Goal: Task Accomplishment & Management: Use online tool/utility

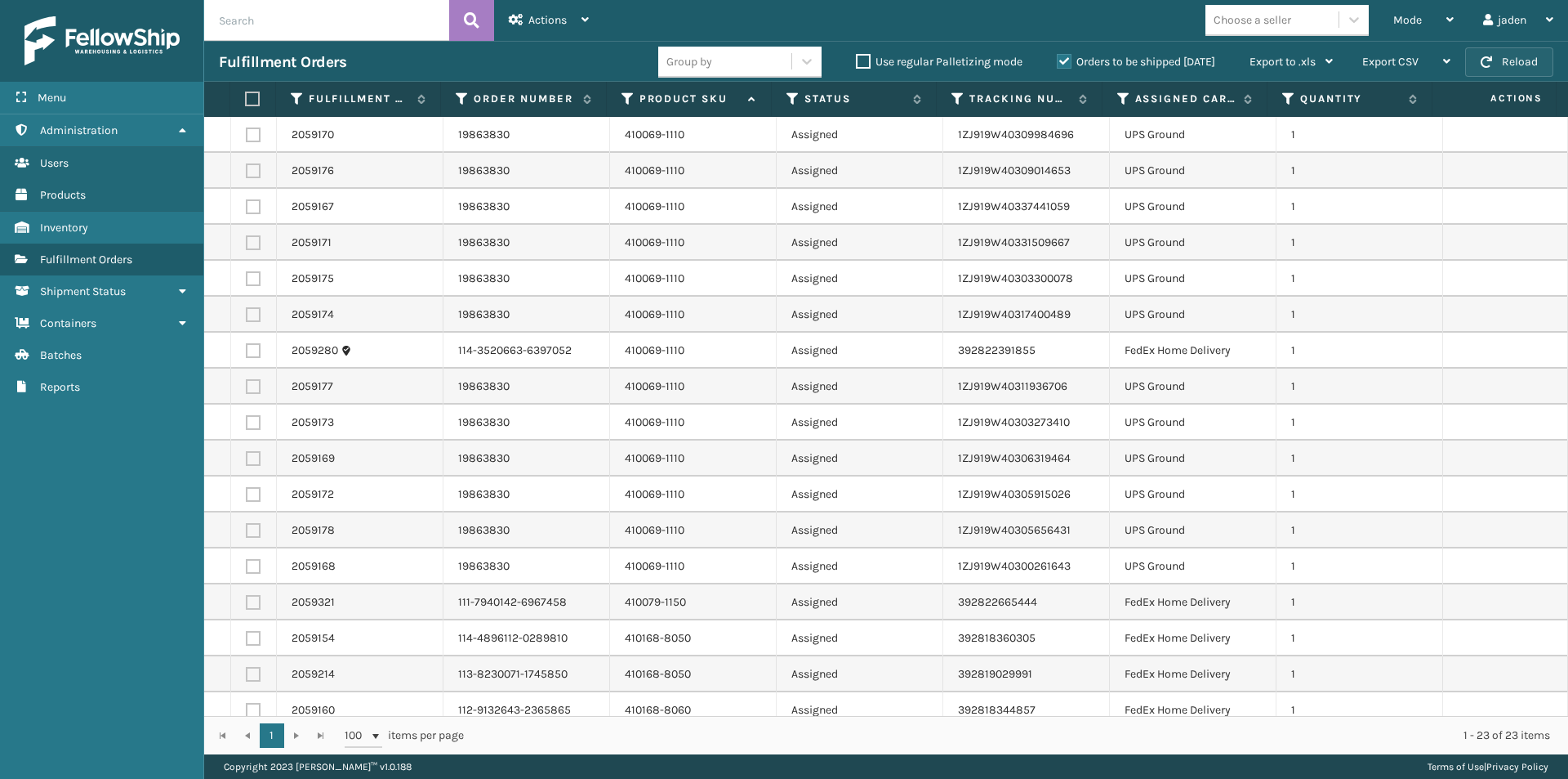
click at [1543, 65] on button "Reload" at bounding box center [1508, 61] width 88 height 29
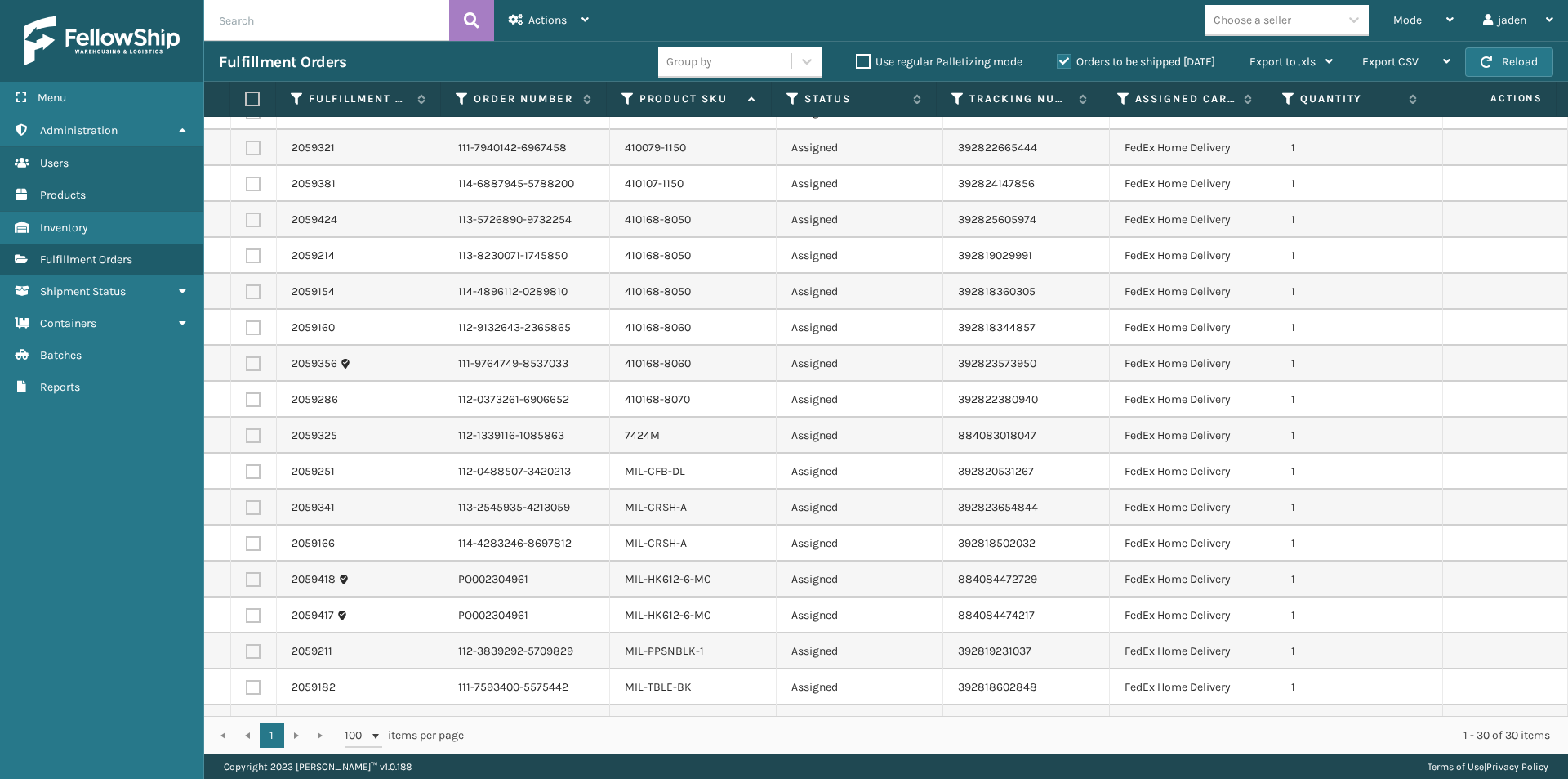
scroll to position [479, 0]
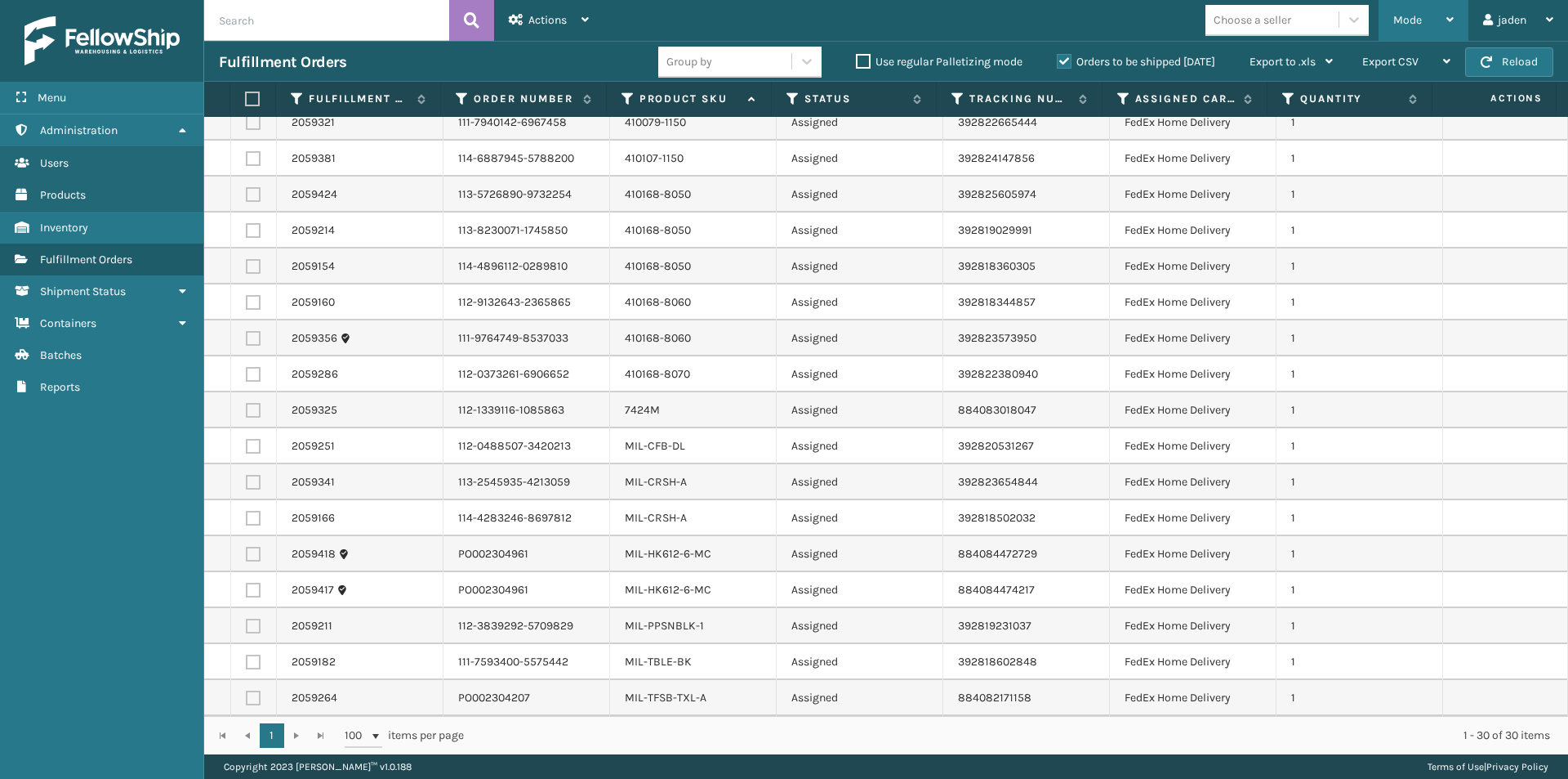
click at [1421, 20] on div "Mode" at bounding box center [1423, 20] width 60 height 41
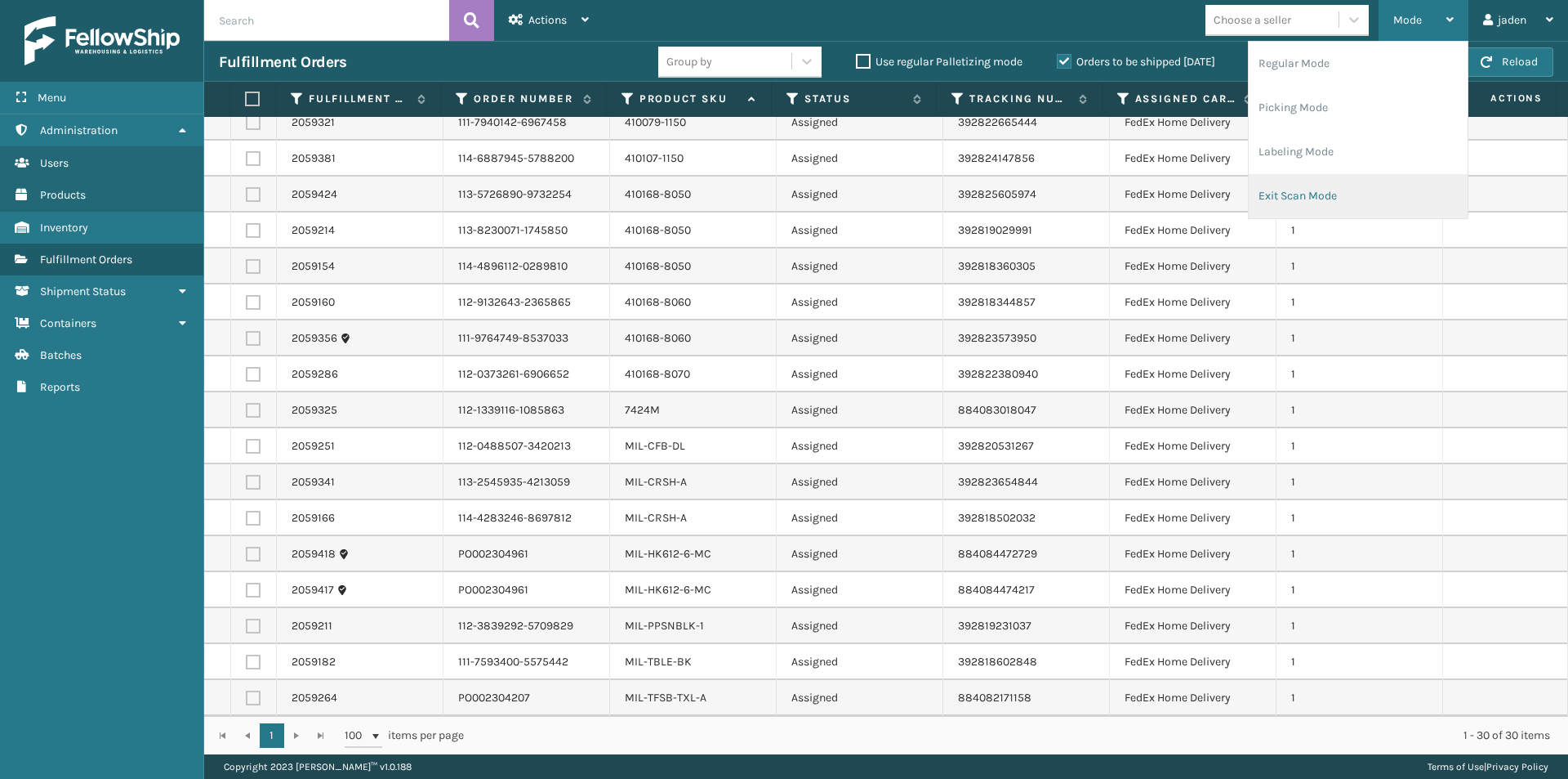
click at [1340, 196] on li "Exit Scan Mode" at bounding box center [1358, 197] width 219 height 44
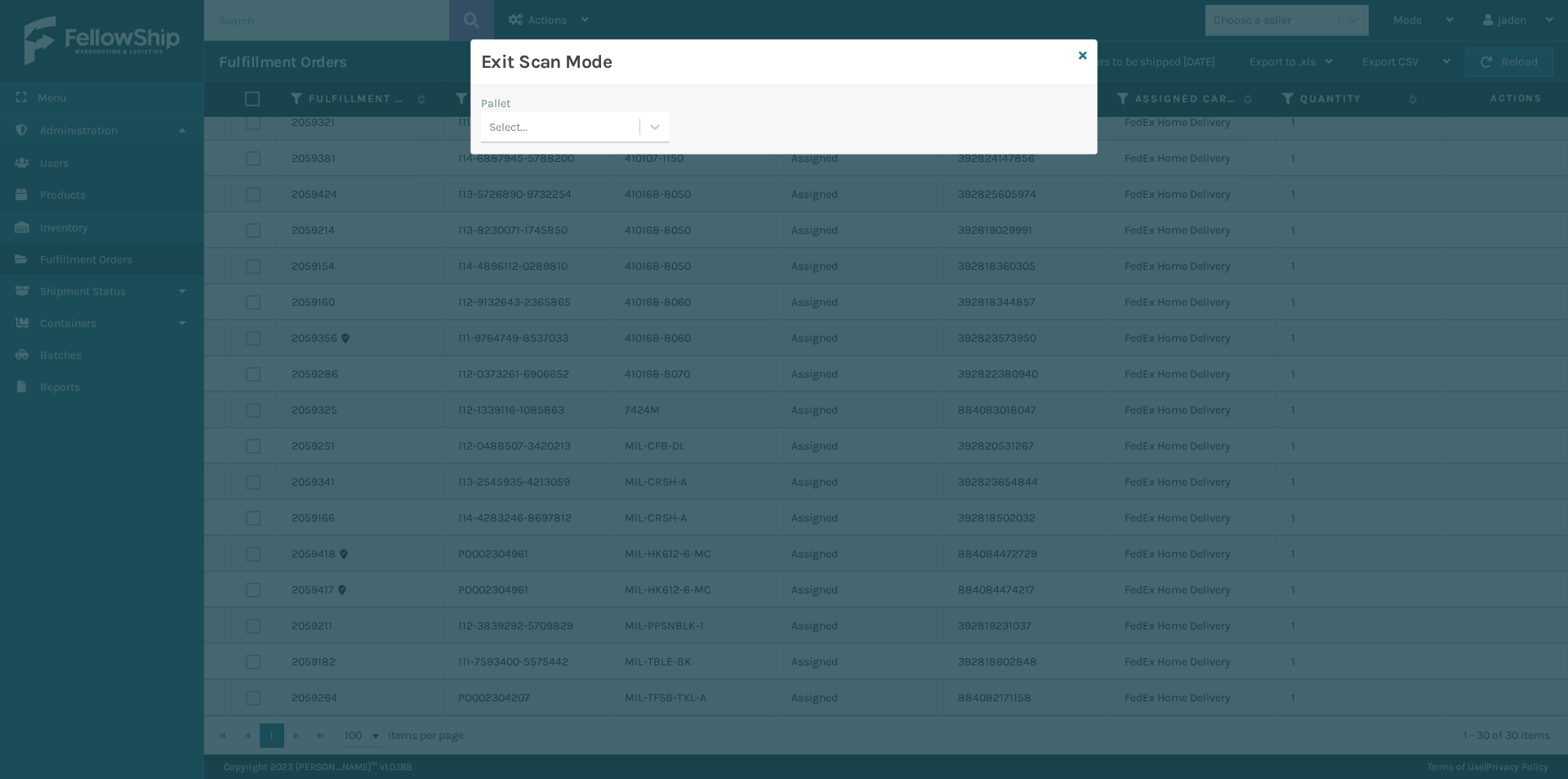
click at [645, 141] on div at bounding box center [654, 126] width 29 height 29
click at [557, 175] on div "No options" at bounding box center [575, 168] width 188 height 30
click at [1080, 58] on icon at bounding box center [1083, 55] width 8 height 12
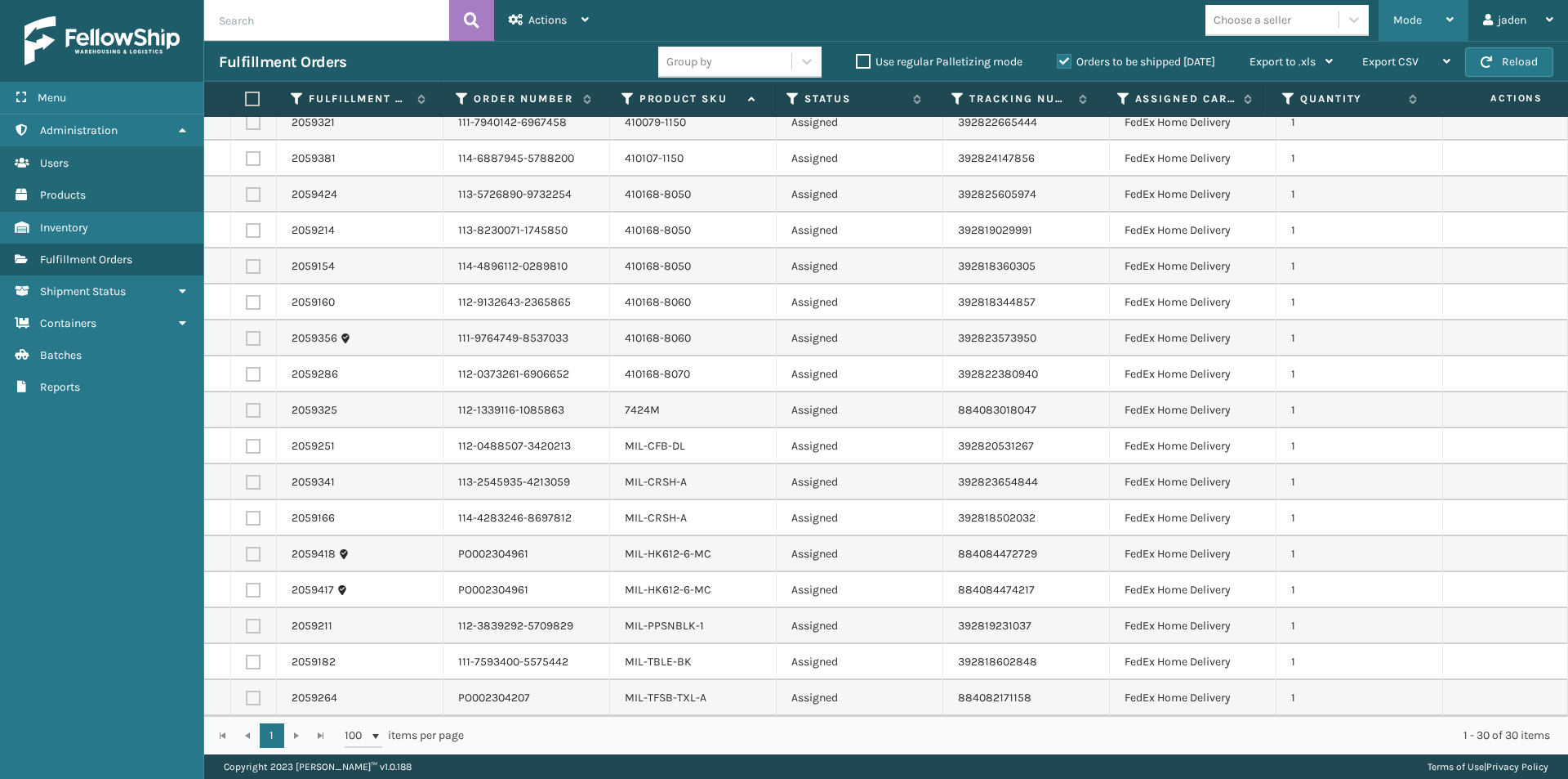
click at [1408, 9] on div "Mode" at bounding box center [1423, 20] width 60 height 41
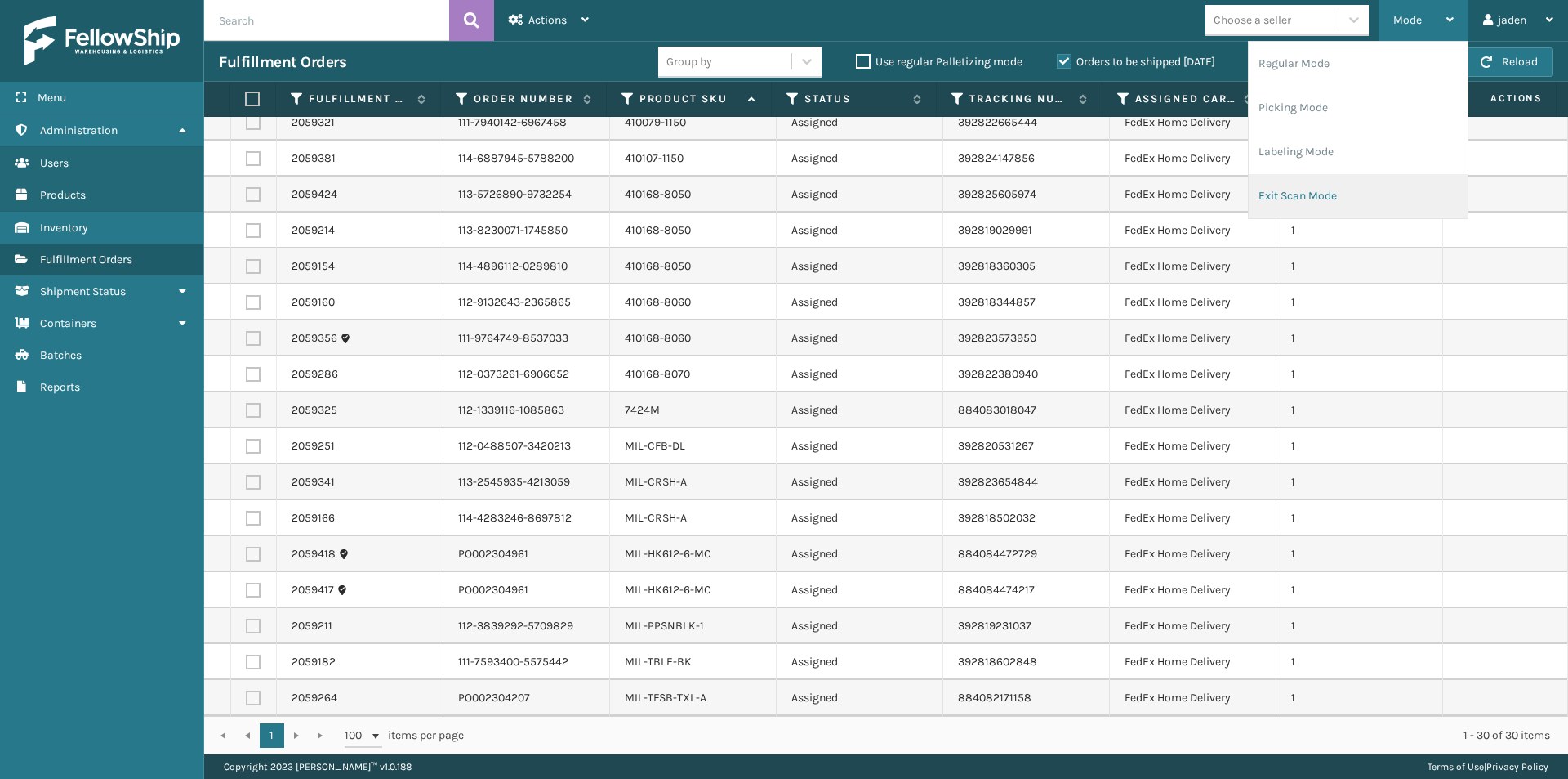
click at [1338, 194] on li "Exit Scan Mode" at bounding box center [1358, 197] width 219 height 44
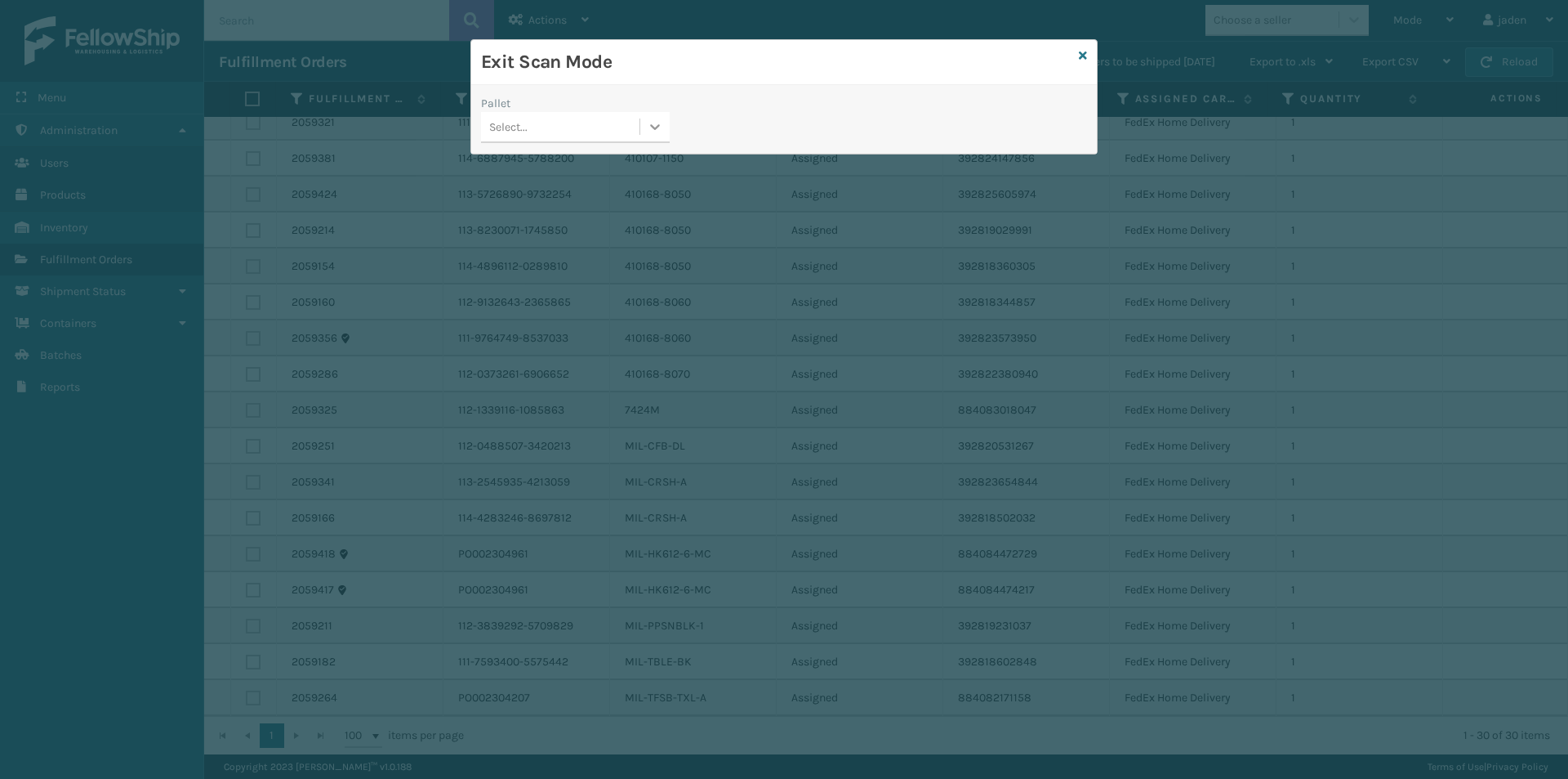
click at [644, 139] on div at bounding box center [654, 126] width 29 height 29
drag, startPoint x: 568, startPoint y: 169, endPoint x: 1040, endPoint y: 15, distance: 496.5
click at [569, 169] on div "No options" at bounding box center [575, 168] width 188 height 30
click at [1082, 59] on icon at bounding box center [1083, 55] width 8 height 12
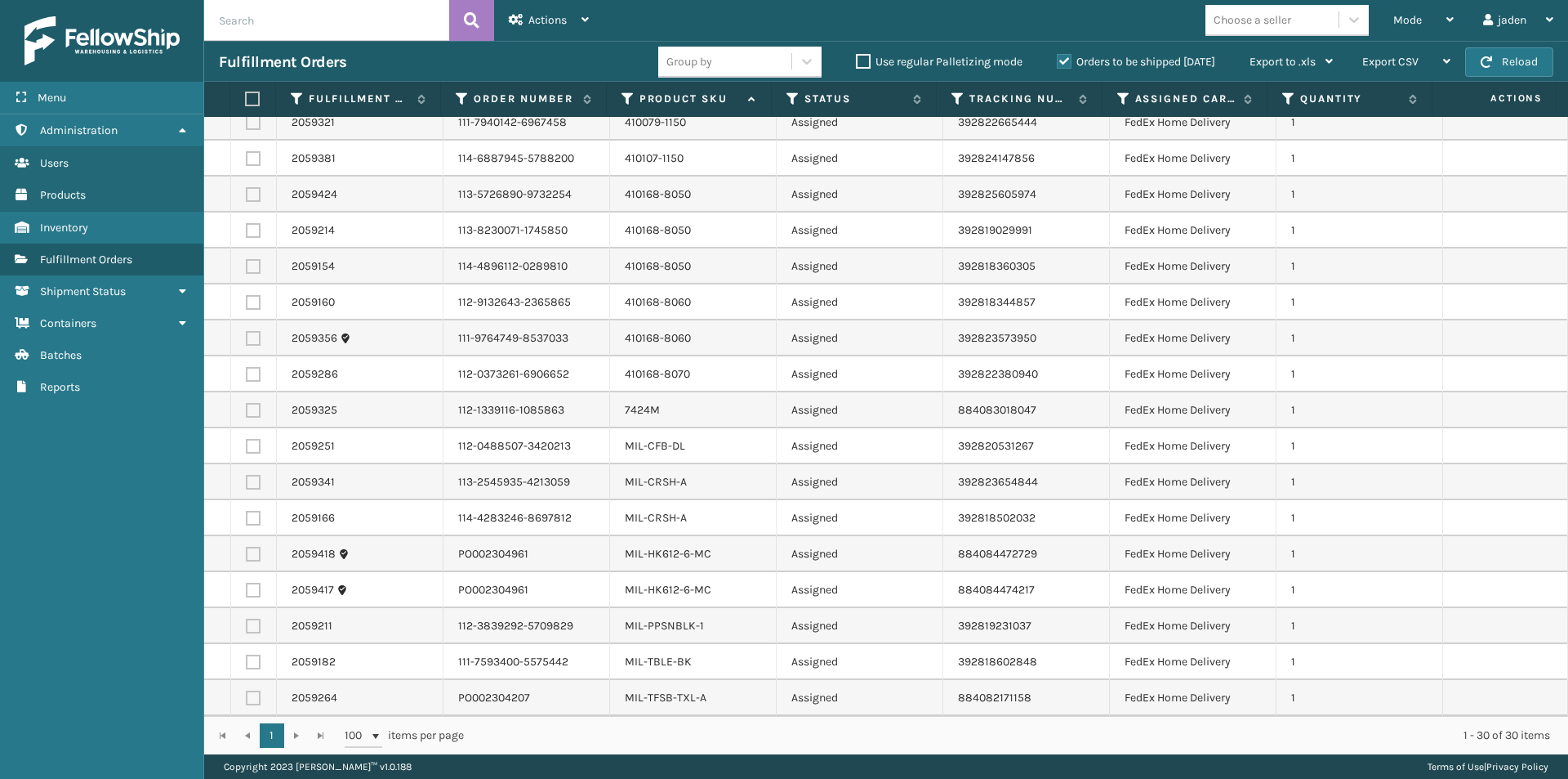
click at [1070, 62] on label "Orders to be shipped [DATE]" at bounding box center [1136, 62] width 158 height 14
click at [1058, 62] on input "Orders to be shipped [DATE]" at bounding box center [1057, 58] width 1 height 11
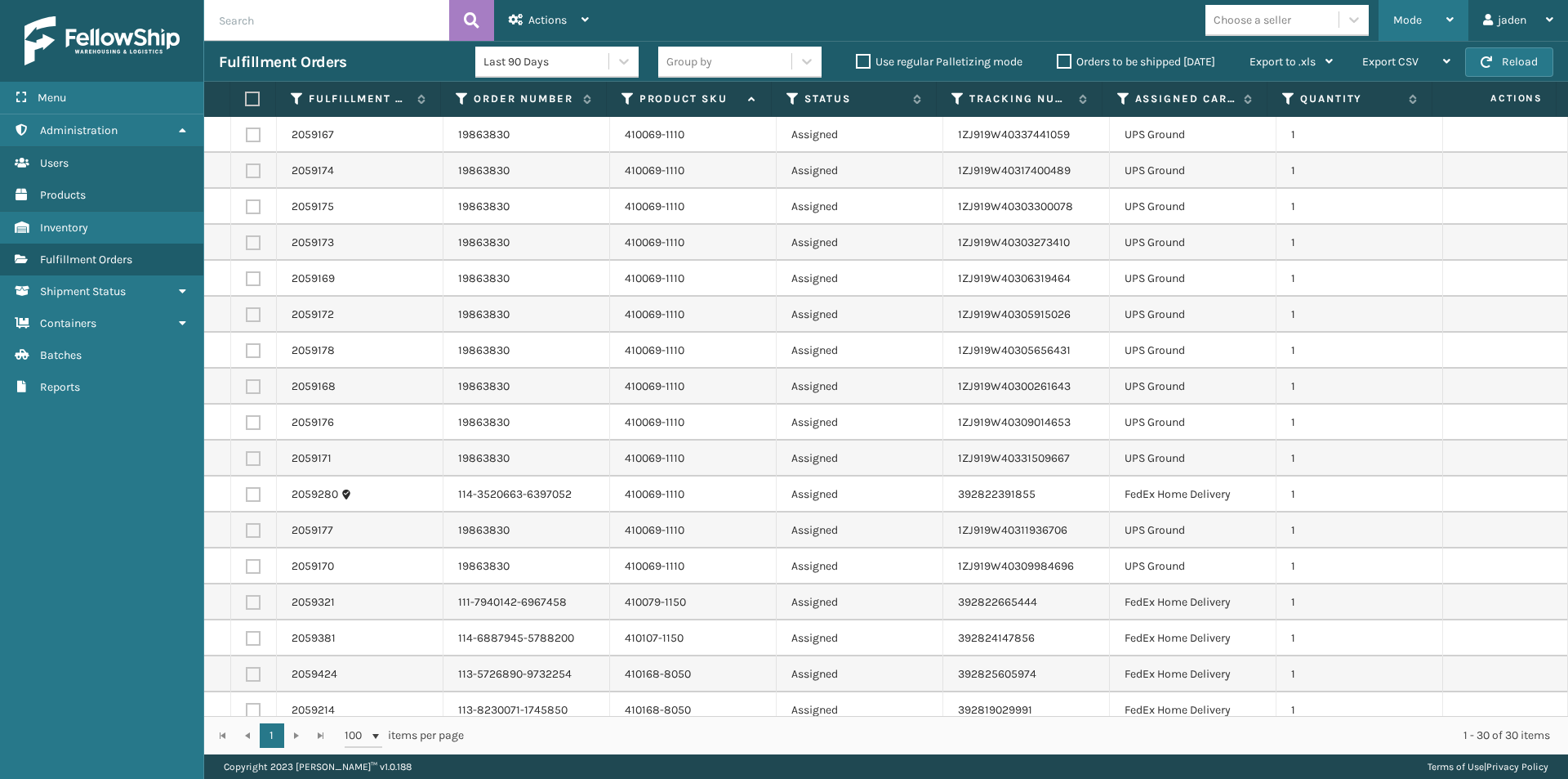
click at [1453, 15] on div "Mode Regular Mode Picking Mode Labeling Mode Exit Scan Mode" at bounding box center [1423, 20] width 90 height 41
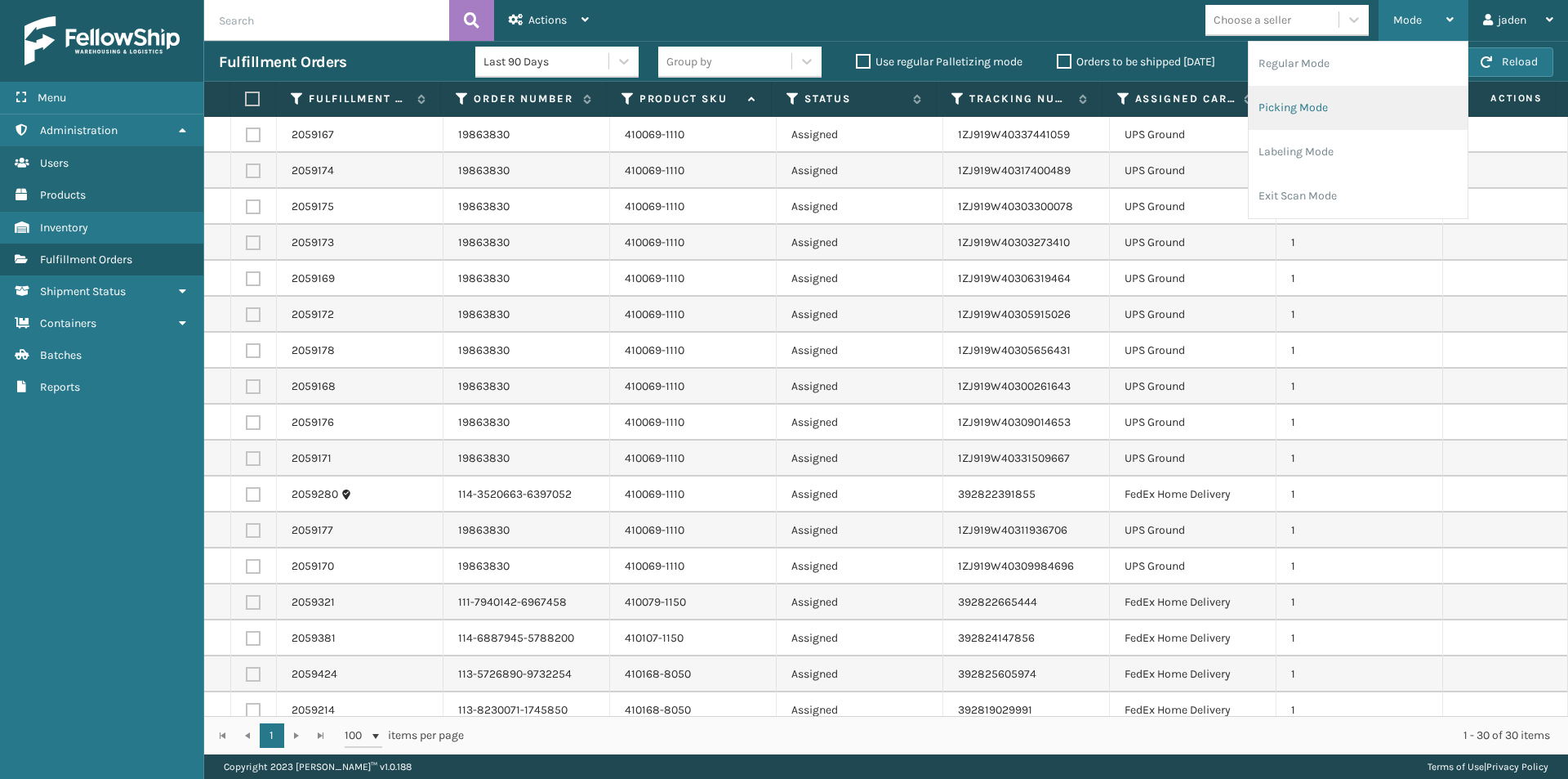
click at [1370, 121] on li "Picking Mode" at bounding box center [1358, 108] width 219 height 44
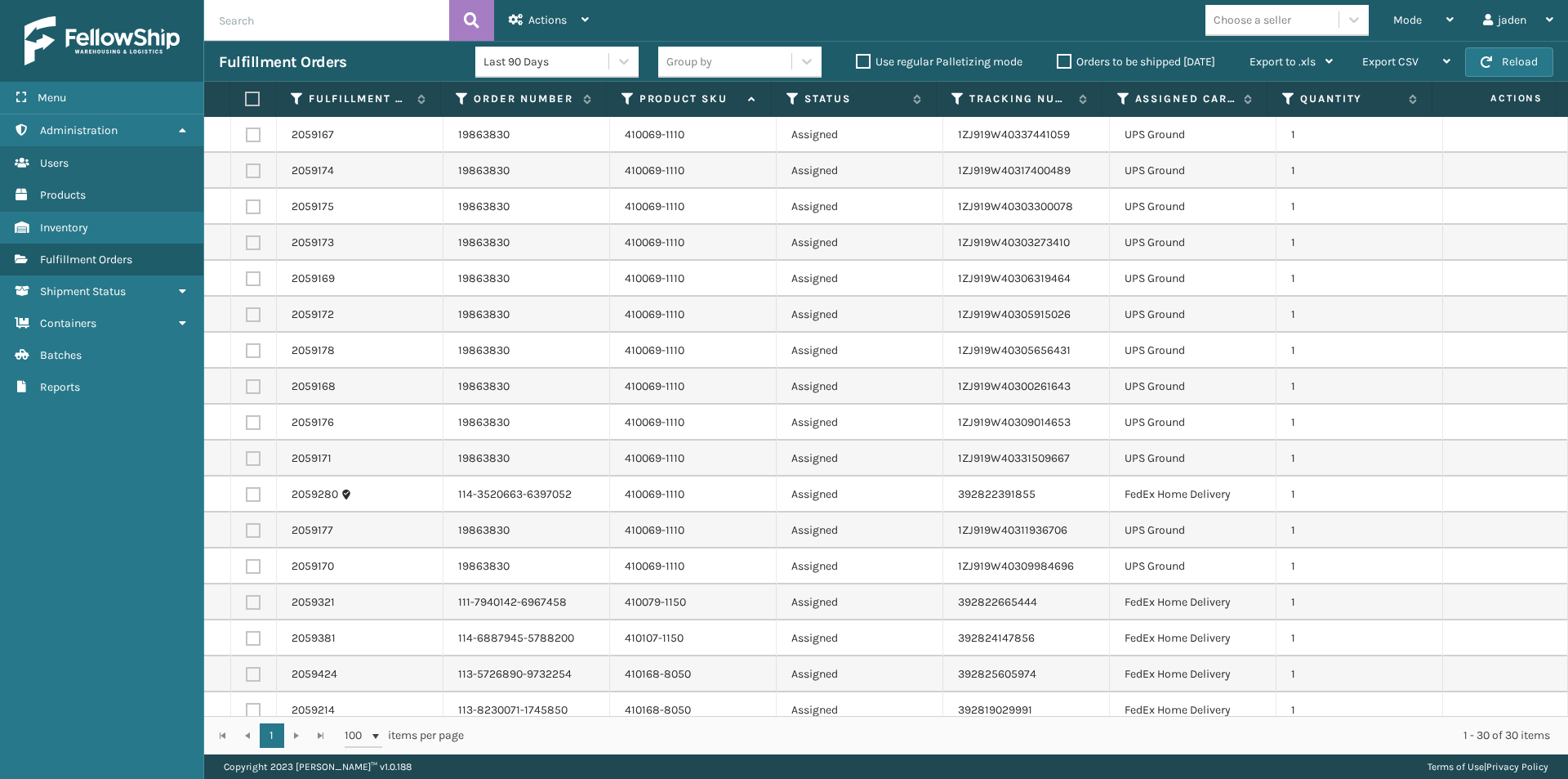
click at [1532, 62] on button "Reload" at bounding box center [1508, 61] width 88 height 29
click at [1436, 23] on div "Mode" at bounding box center [1423, 20] width 60 height 41
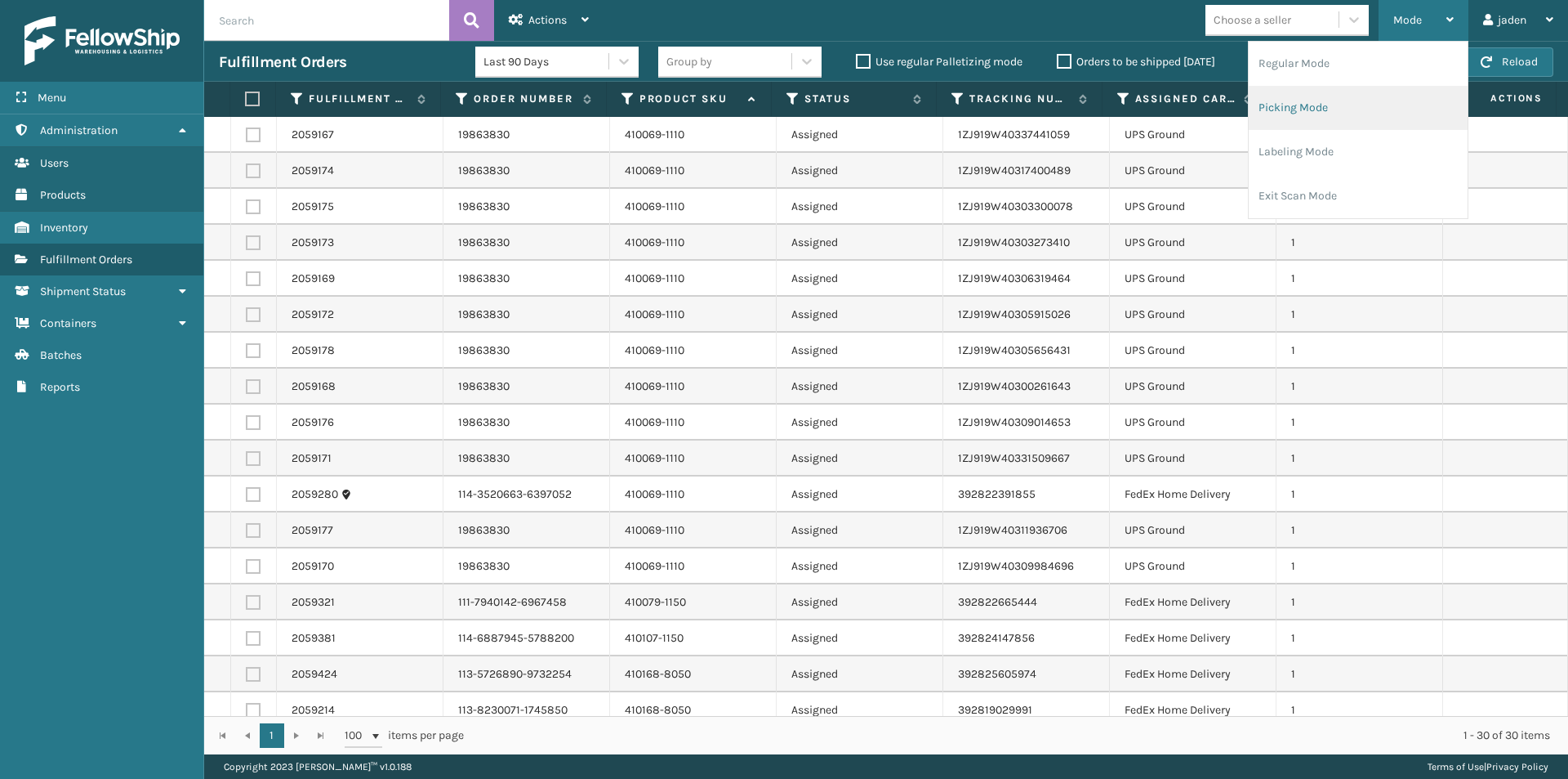
click at [1288, 106] on li "Picking Mode" at bounding box center [1358, 108] width 219 height 44
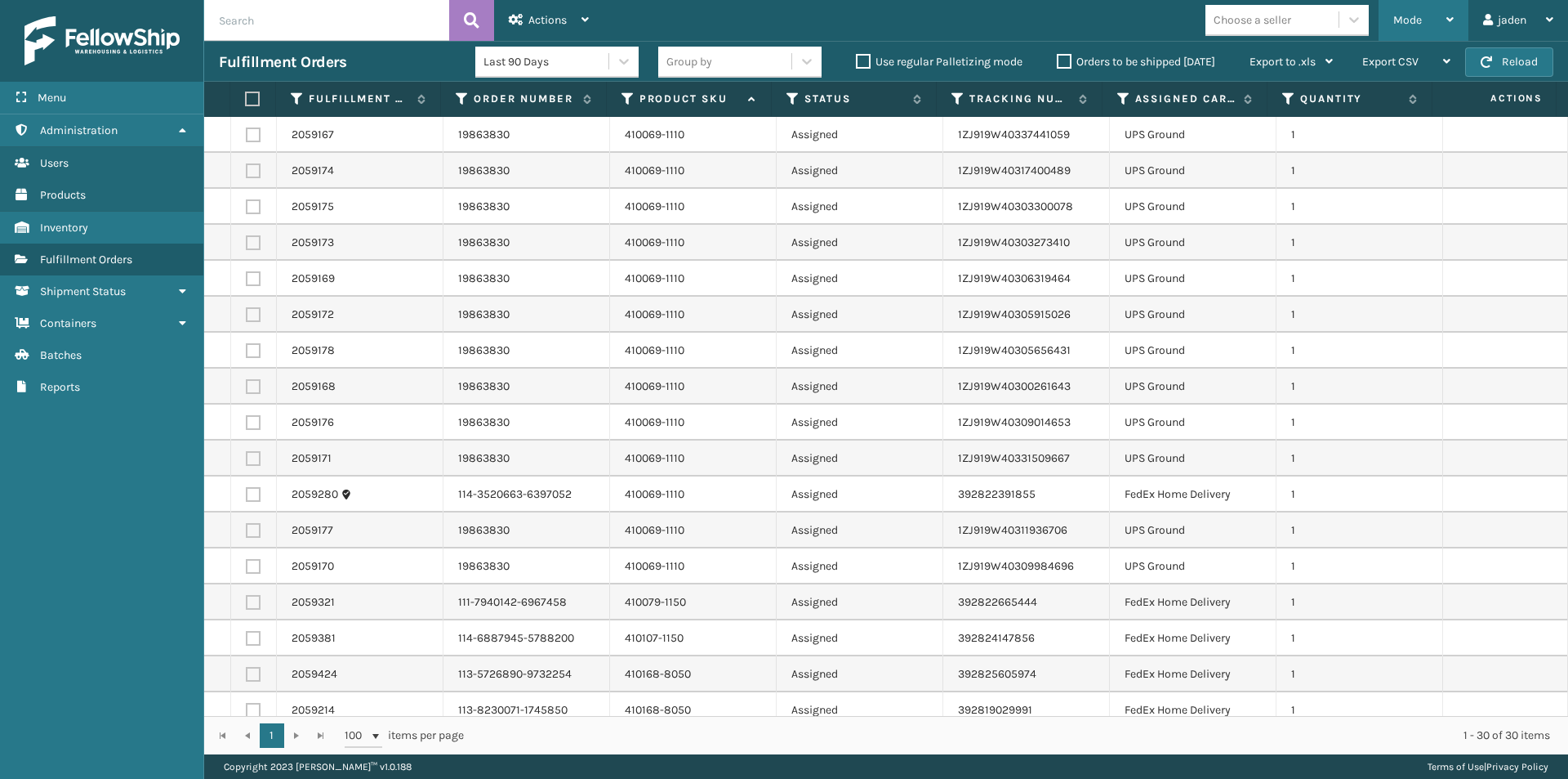
click at [1460, 12] on div "Mode Regular Mode Picking Mode Labeling Mode Exit Scan Mode" at bounding box center [1423, 20] width 90 height 41
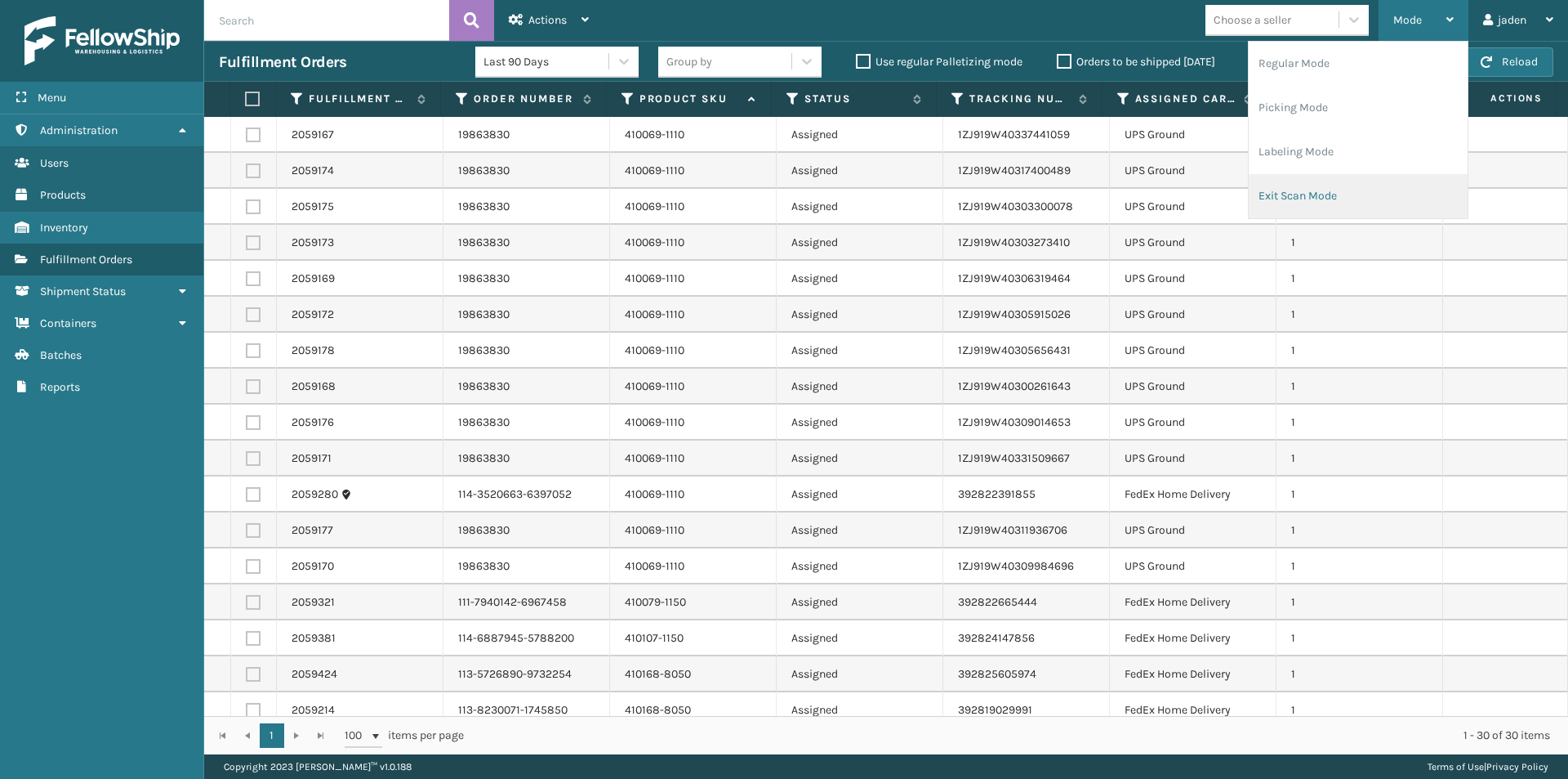
click at [1331, 183] on li "Exit Scan Mode" at bounding box center [1358, 197] width 219 height 44
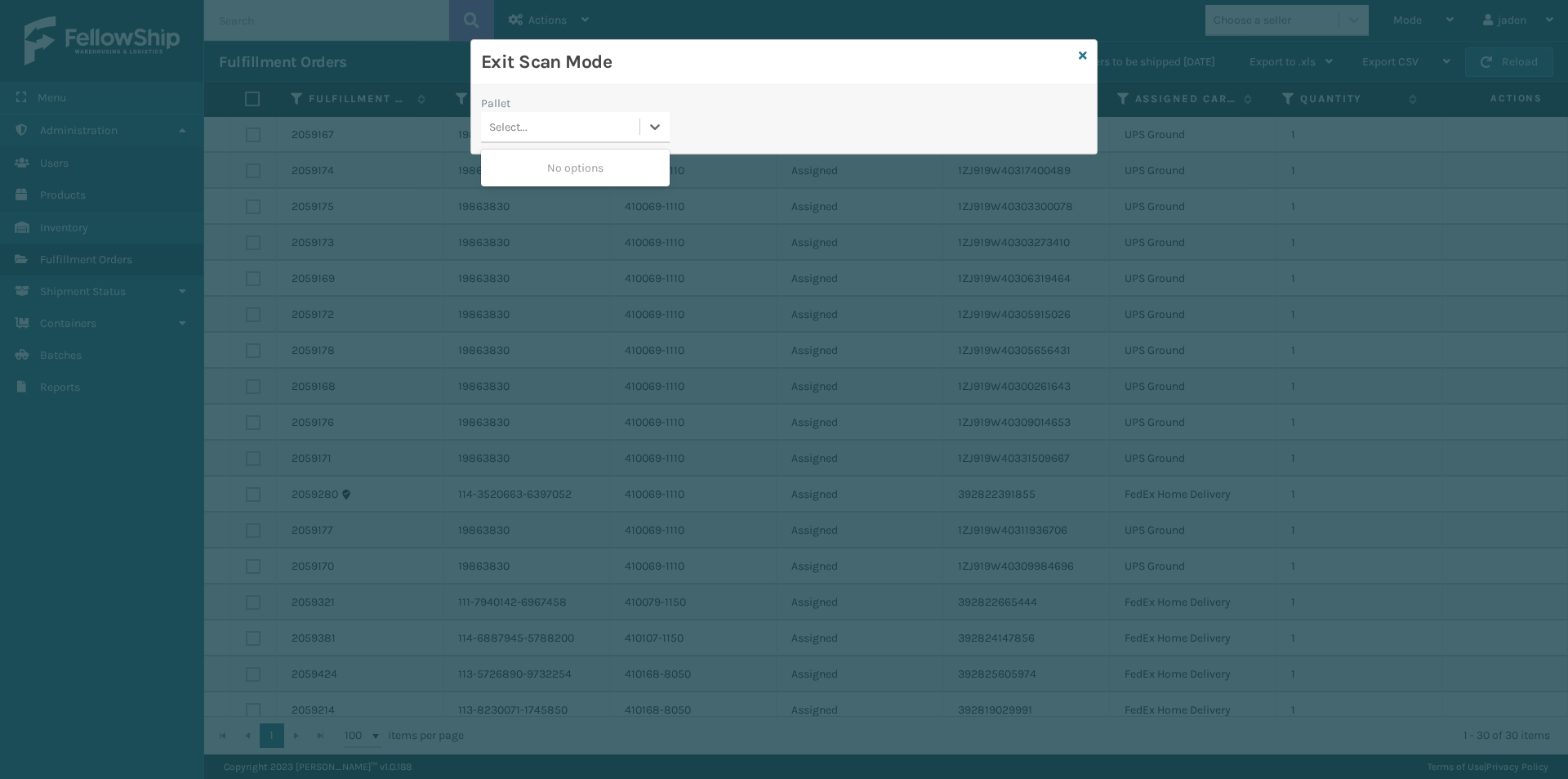
click at [636, 133] on div "Select..." at bounding box center [560, 127] width 158 height 27
click at [578, 165] on div "No options" at bounding box center [575, 168] width 188 height 30
click at [1084, 54] on icon at bounding box center [1083, 55] width 8 height 12
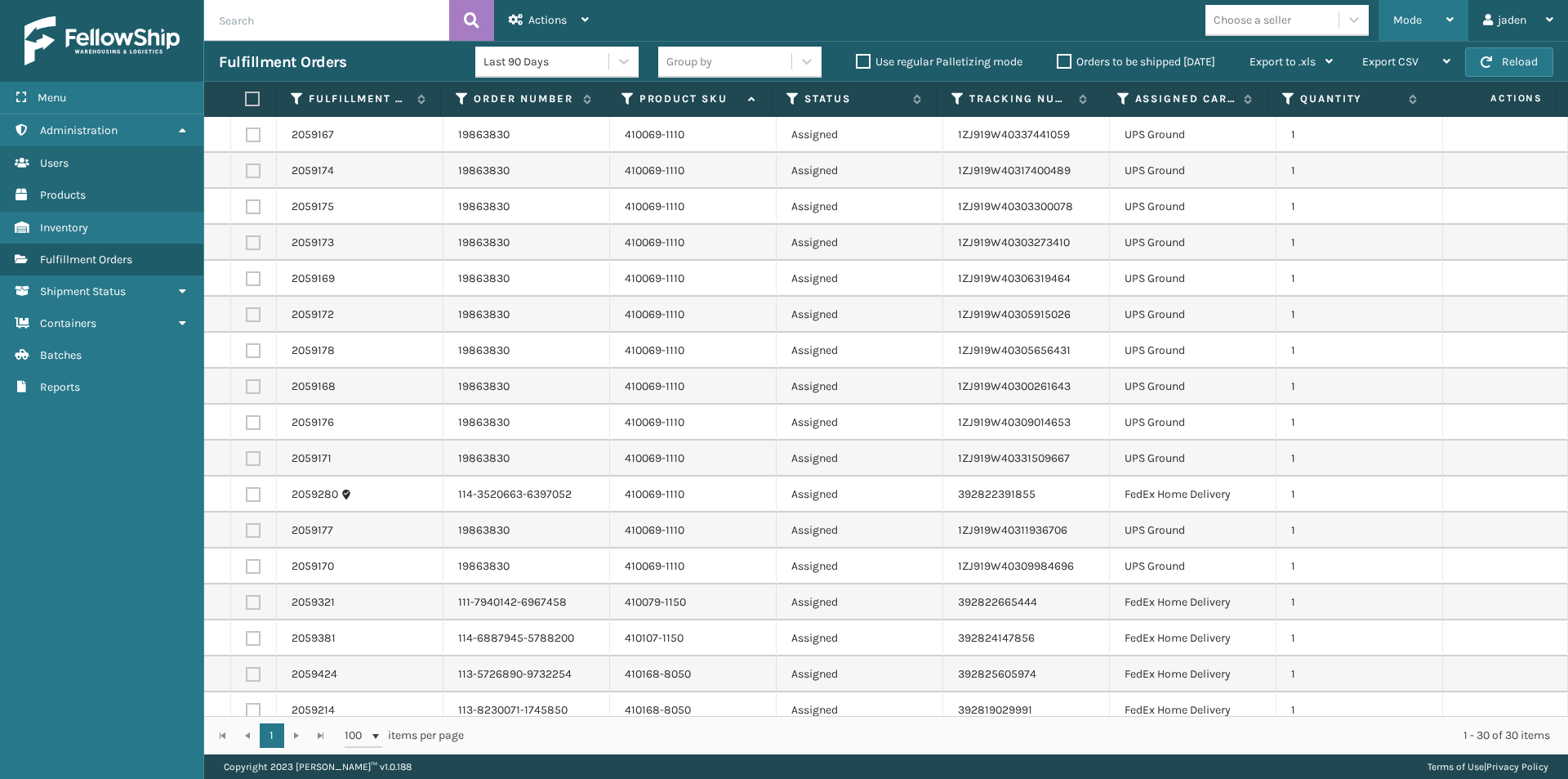
click at [1421, 6] on div "Mode" at bounding box center [1423, 20] width 60 height 41
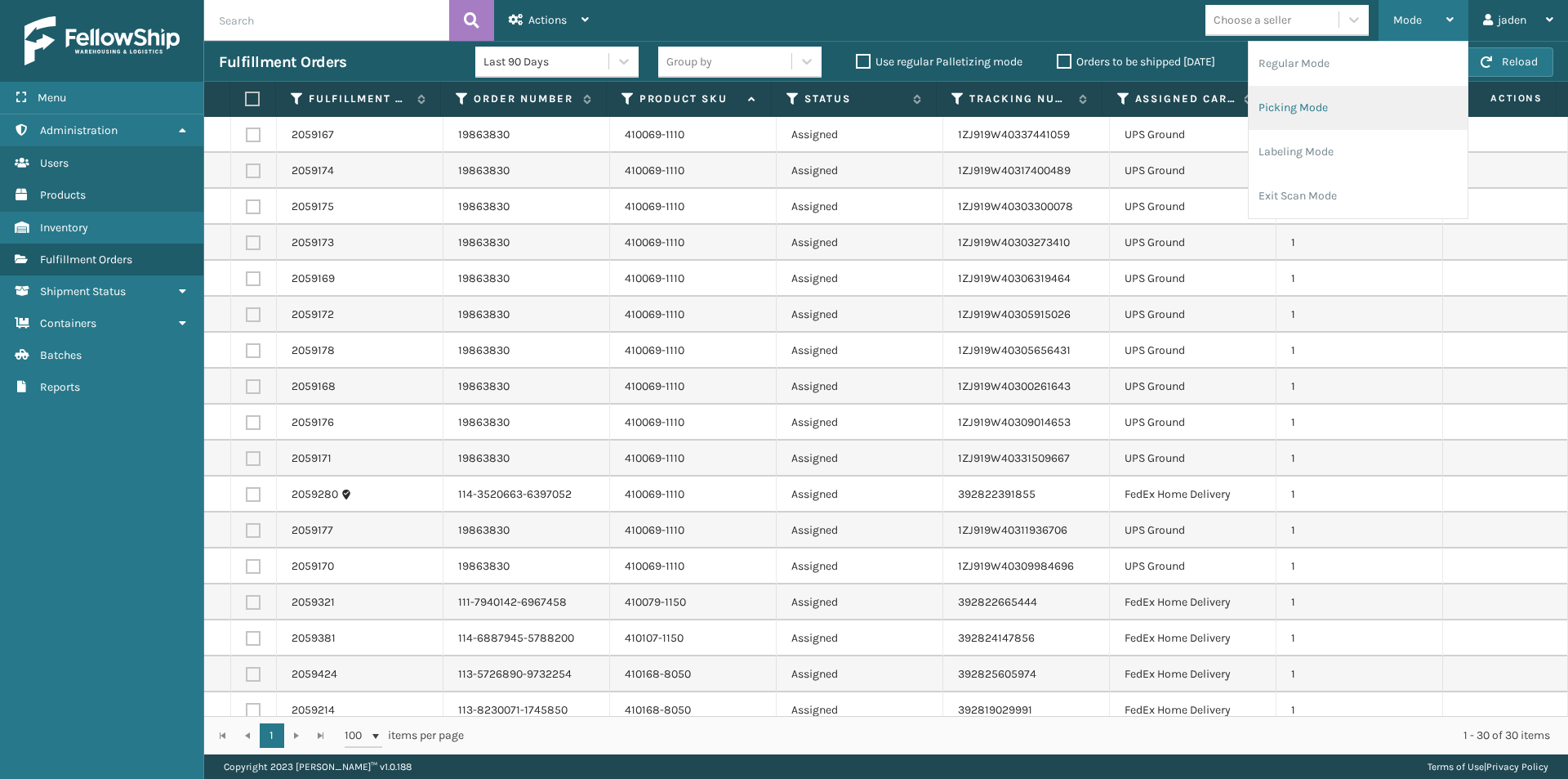
click at [1375, 102] on li "Picking Mode" at bounding box center [1358, 108] width 219 height 44
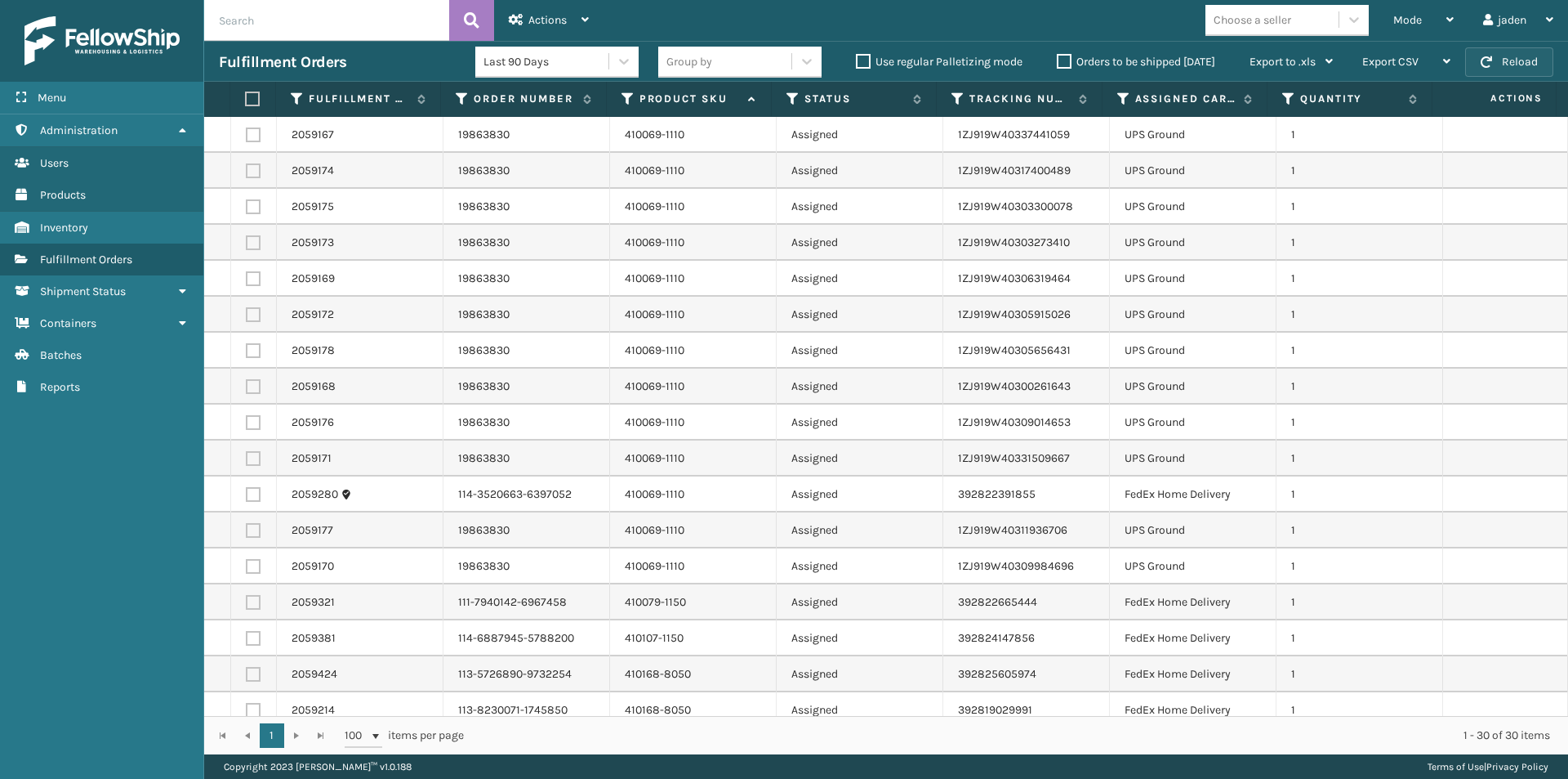
click at [1506, 57] on button "Reload" at bounding box center [1508, 61] width 88 height 29
click at [1434, 20] on div "Mode" at bounding box center [1423, 20] width 60 height 41
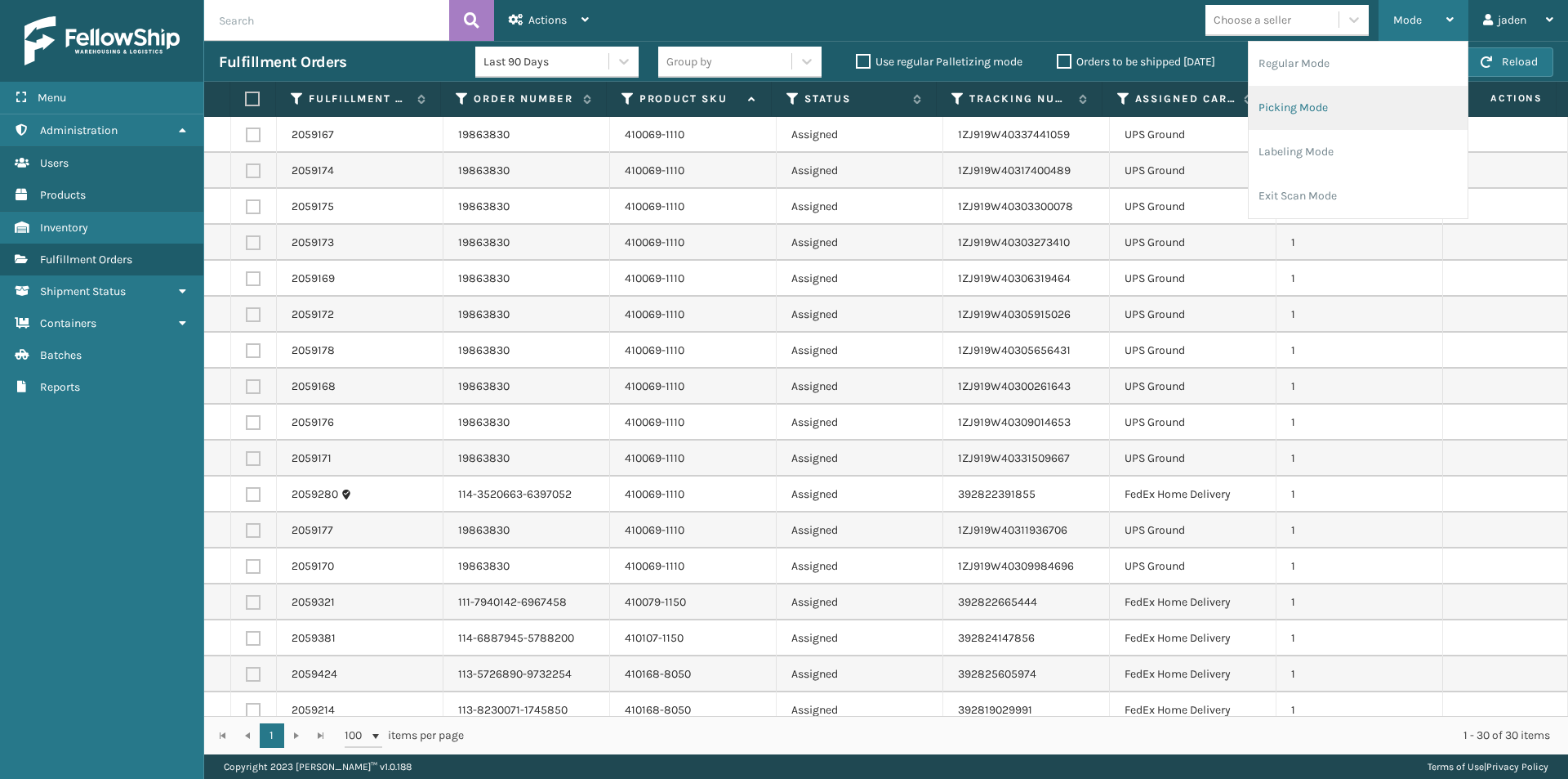
click at [1367, 110] on li "Picking Mode" at bounding box center [1358, 108] width 219 height 44
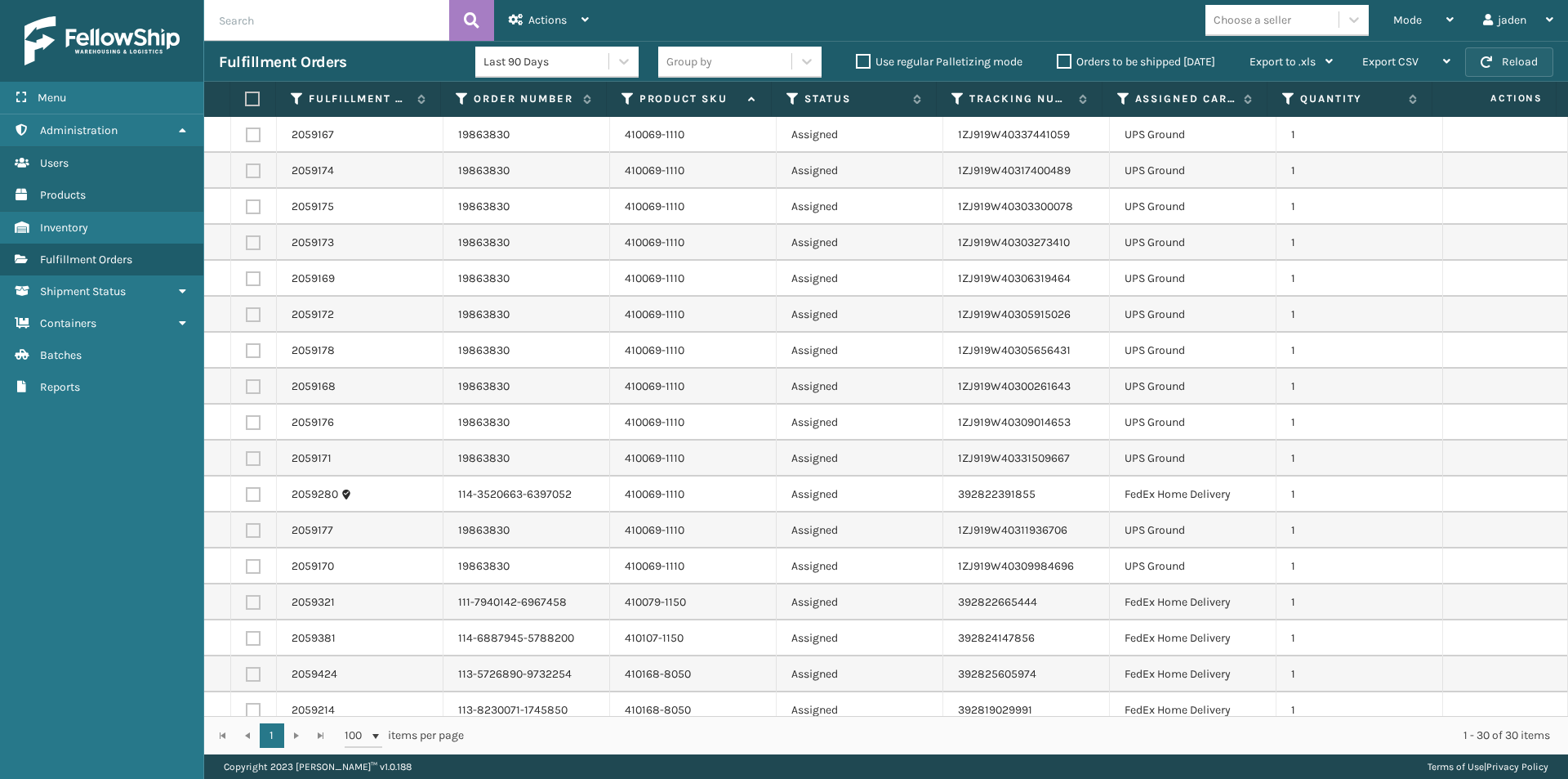
click at [1500, 60] on button "Reload" at bounding box center [1508, 61] width 88 height 29
click at [1499, 60] on button "Reload" at bounding box center [1508, 61] width 88 height 29
